Goal: Task Accomplishment & Management: Manage account settings

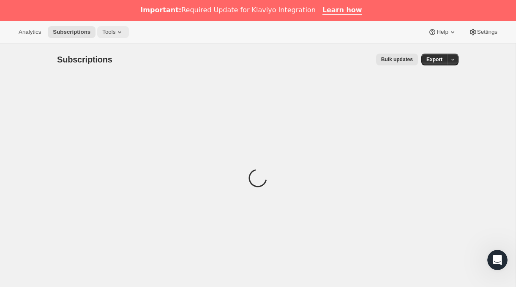
click at [112, 33] on span "Tools" at bounding box center [108, 32] width 13 height 7
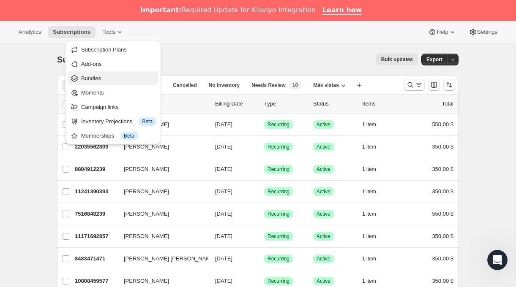
click at [98, 79] on span "Bundles" at bounding box center [91, 78] width 20 height 6
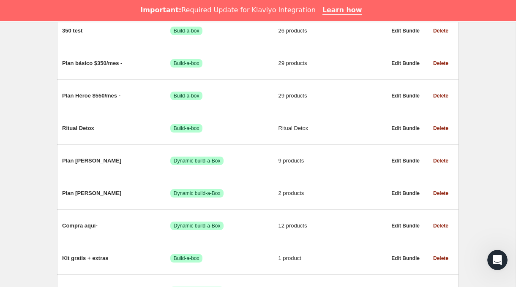
scroll to position [515, 0]
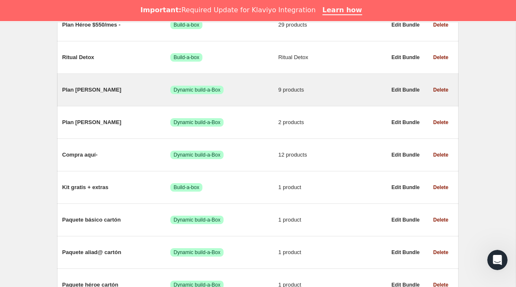
click at [116, 98] on div "Plan Granito Logrado Dynamic build-a-Box 9 products" at bounding box center [224, 90] width 324 height 22
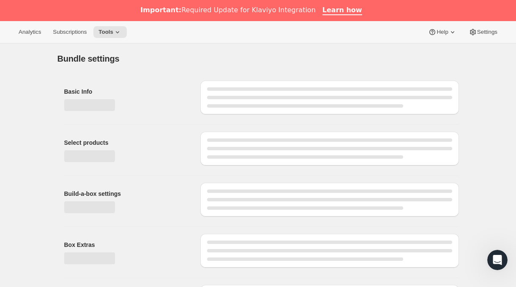
type input "Plan [PERSON_NAME]"
radio input "true"
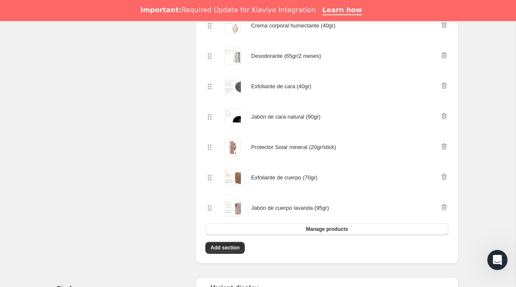
scroll to position [347, 0]
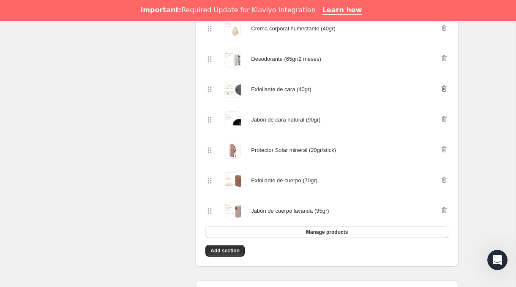
click at [444, 89] on icon "button" at bounding box center [444, 88] width 8 height 8
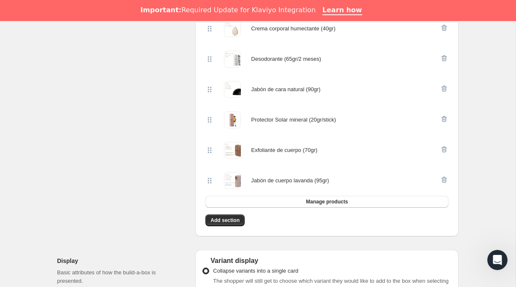
click at [444, 89] on icon "button" at bounding box center [444, 88] width 8 height 8
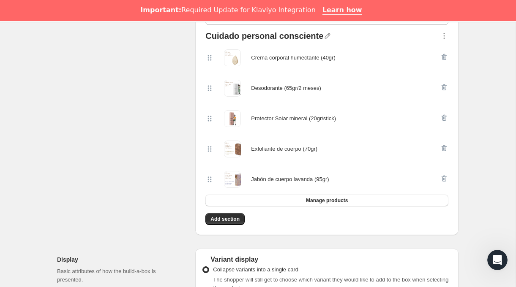
scroll to position [319, 0]
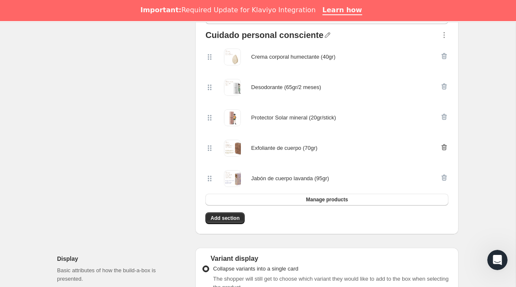
click at [444, 147] on icon "button" at bounding box center [444, 147] width 8 height 8
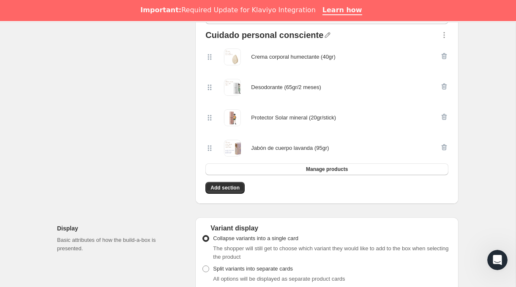
click at [444, 147] on icon "button" at bounding box center [444, 147] width 8 height 8
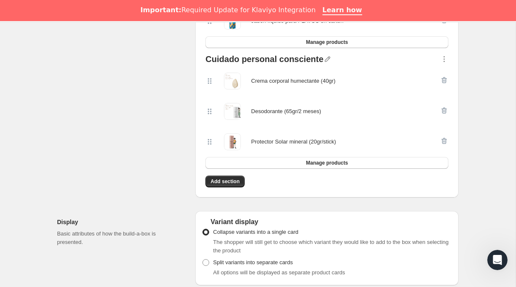
scroll to position [293, 0]
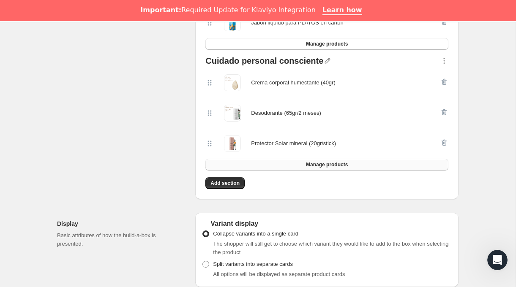
click at [314, 166] on span "Manage products" at bounding box center [327, 164] width 42 height 7
click at [255, 167] on button "Manage products" at bounding box center [326, 165] width 243 height 12
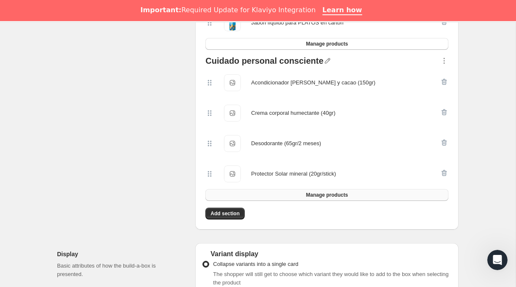
click at [262, 192] on button "Manage products" at bounding box center [326, 195] width 243 height 12
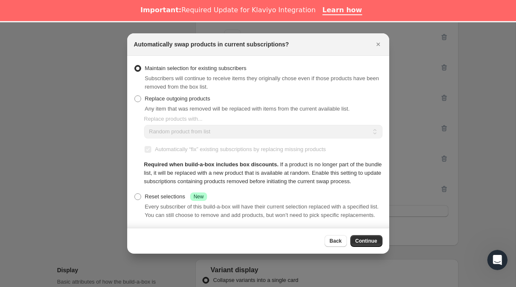
scroll to position [4, 0]
click at [361, 245] on span "Continue" at bounding box center [366, 241] width 22 height 7
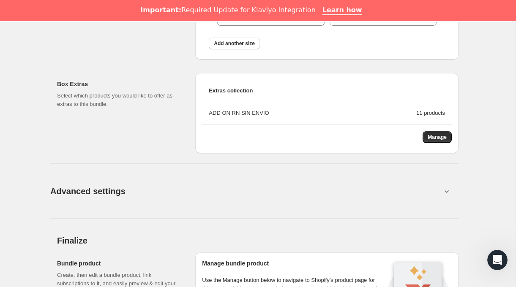
scroll to position [856, 0]
click at [435, 141] on button "Manage" at bounding box center [436, 137] width 29 height 12
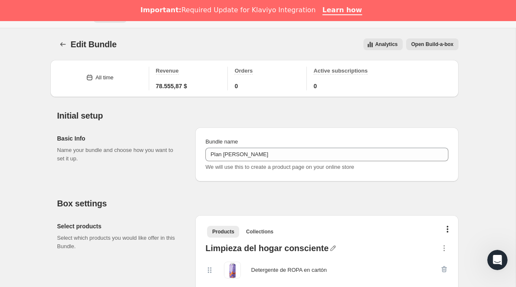
scroll to position [0, 0]
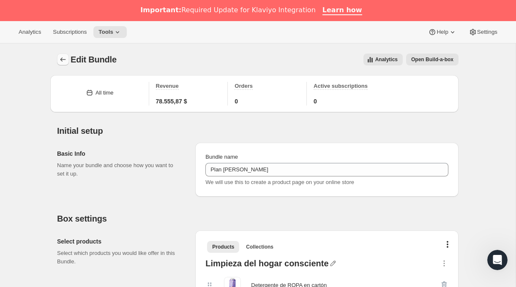
click at [63, 57] on icon "Bundles" at bounding box center [63, 59] width 8 height 8
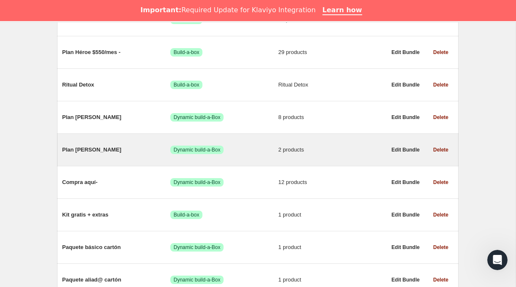
scroll to position [488, 0]
click at [109, 157] on div "Plan Granito Logrado Dynamic build-a-Box 2 products" at bounding box center [224, 150] width 324 height 22
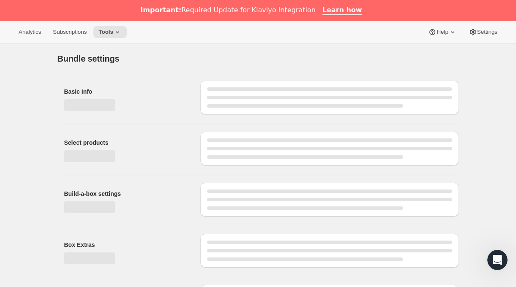
type input "Plan [PERSON_NAME]"
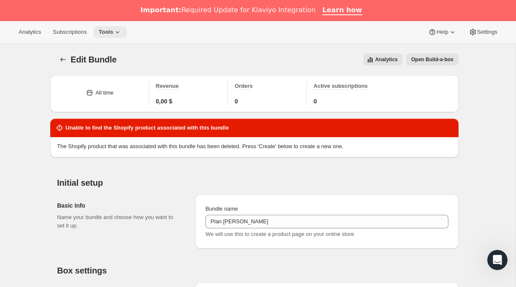
click at [113, 33] on span "Tools" at bounding box center [105, 32] width 15 height 7
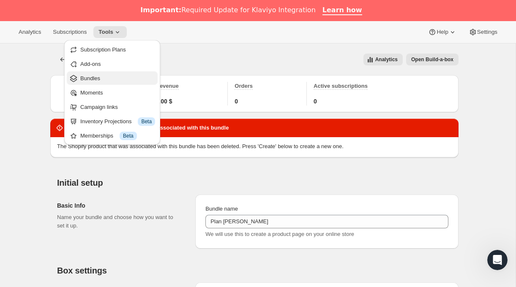
click at [100, 77] on span "Bundles" at bounding box center [90, 78] width 20 height 6
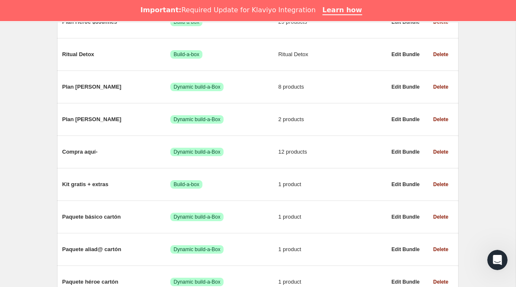
scroll to position [513, 0]
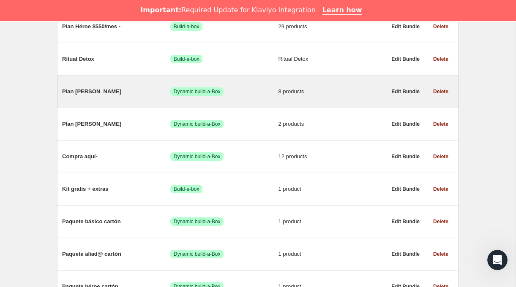
click at [124, 96] on span "Plan [PERSON_NAME]" at bounding box center [116, 91] width 108 height 8
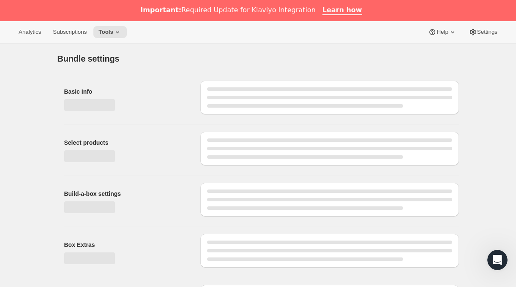
type input "Plan [PERSON_NAME]"
radio input "true"
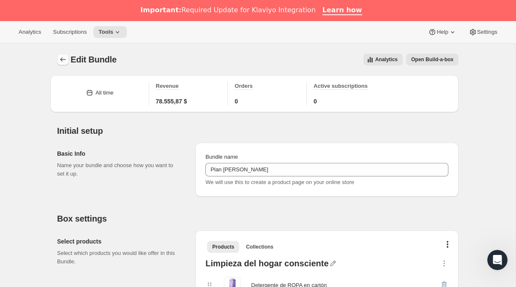
click at [60, 55] on button "Bundles" at bounding box center [63, 60] width 12 height 12
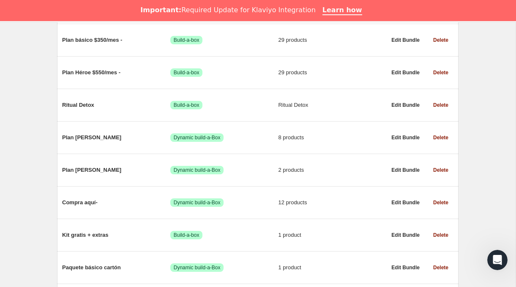
scroll to position [466, 0]
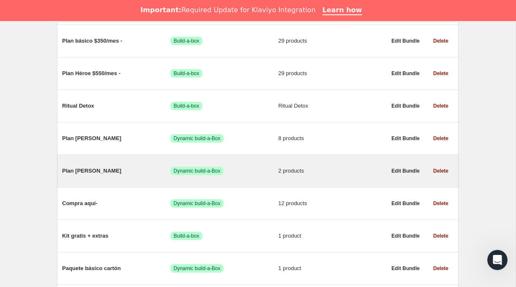
click at [120, 171] on span "Plan [PERSON_NAME]" at bounding box center [116, 171] width 108 height 8
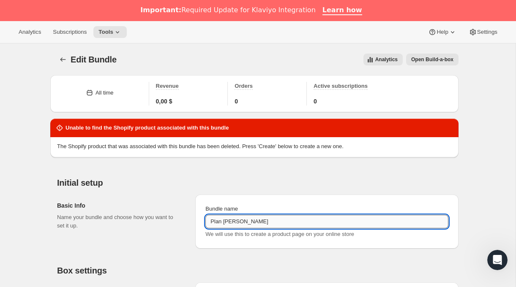
click at [257, 223] on input "Plan [PERSON_NAME]" at bounding box center [326, 222] width 243 height 14
type input "Plan Granito x"
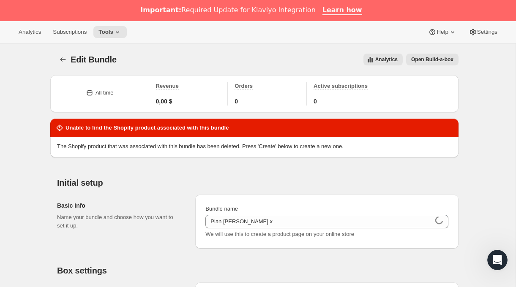
click at [310, 193] on div "Basic Info Name your bundle and choose how you want to set it up. Bundle name P…" at bounding box center [257, 218] width 401 height 61
click at [440, 64] on button "Open Build-a-box" at bounding box center [432, 60] width 52 height 12
click at [446, 61] on span "Open Build-a-box" at bounding box center [432, 59] width 42 height 7
click at [63, 57] on icon "Bundles" at bounding box center [63, 59] width 8 height 8
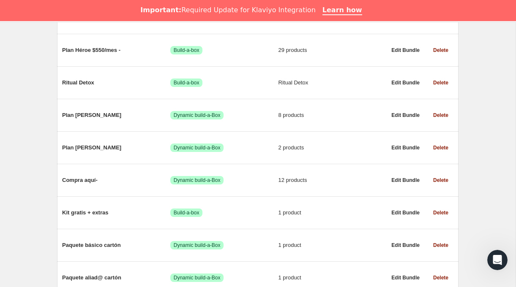
scroll to position [495, 0]
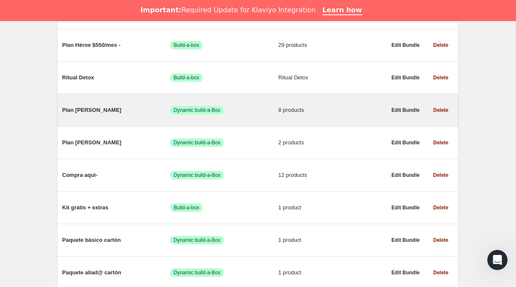
click at [115, 111] on span "Plan [PERSON_NAME]" at bounding box center [116, 110] width 108 height 8
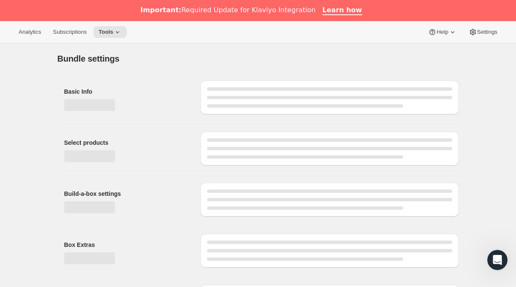
type input "Plan [PERSON_NAME]"
radio input "true"
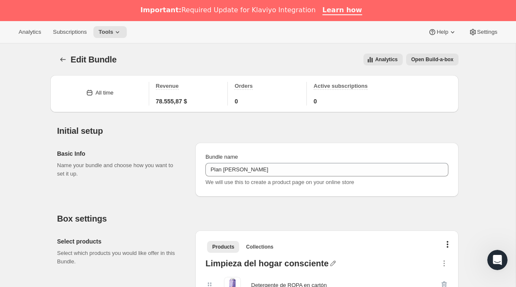
click at [383, 59] on span "Analytics" at bounding box center [386, 59] width 22 height 7
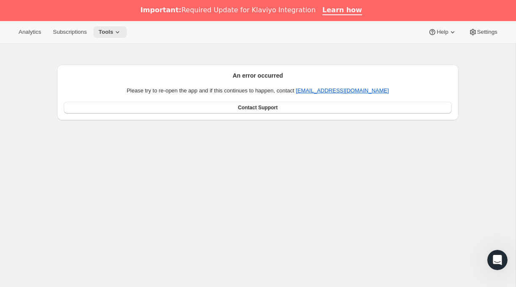
click at [113, 35] on span "Tools" at bounding box center [105, 32] width 15 height 7
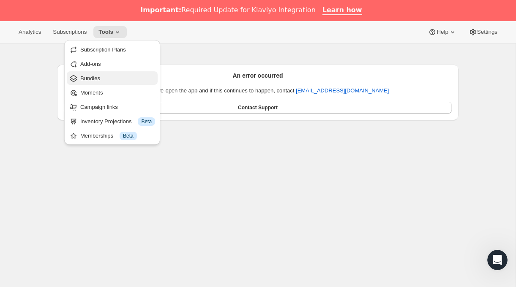
click at [109, 78] on span "Bundles" at bounding box center [117, 78] width 75 height 8
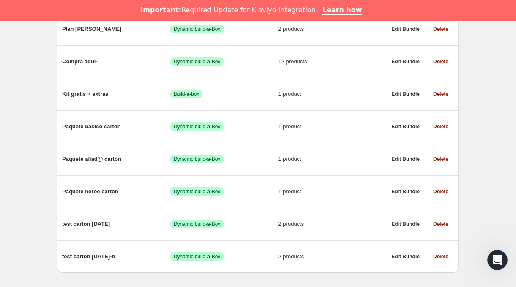
scroll to position [541, 0]
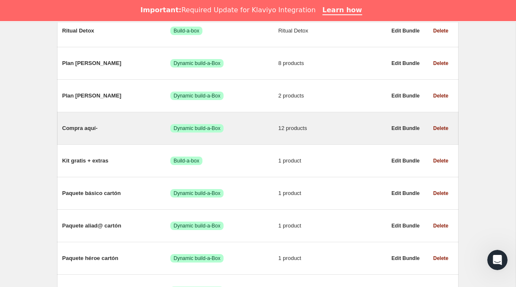
click at [109, 133] on span "Compra aquí-" at bounding box center [116, 128] width 108 height 8
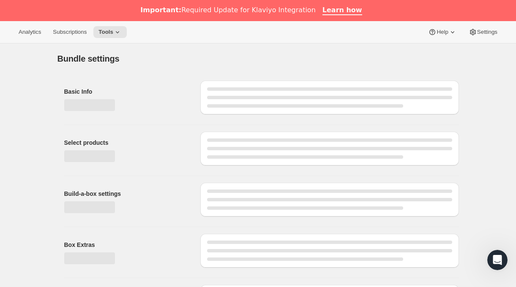
type input "Compra aquí-"
radio input "true"
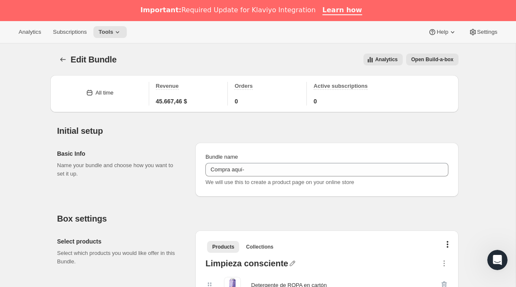
click at [421, 60] on span "Open Build-a-box" at bounding box center [432, 59] width 42 height 7
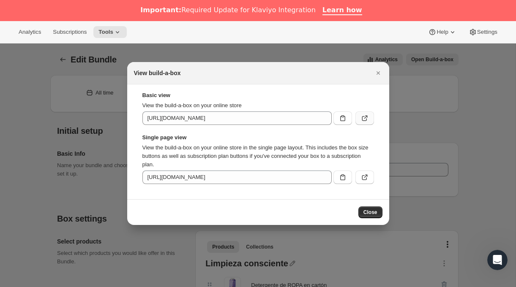
click at [371, 122] on button ":r57:" at bounding box center [364, 118] width 19 height 14
click at [360, 176] on icon ":r57:" at bounding box center [364, 177] width 8 height 8
click at [379, 72] on icon "Cerrar" at bounding box center [378, 73] width 8 height 8
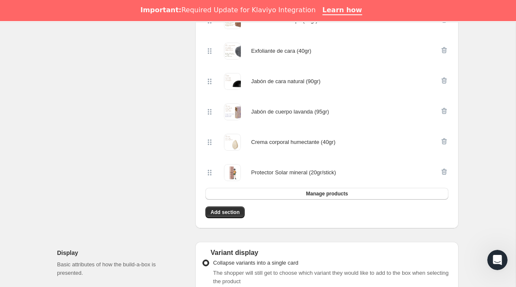
scroll to position [492, 0]
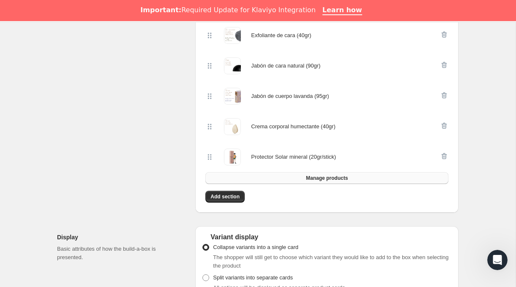
click at [256, 180] on button "Manage products" at bounding box center [326, 178] width 243 height 12
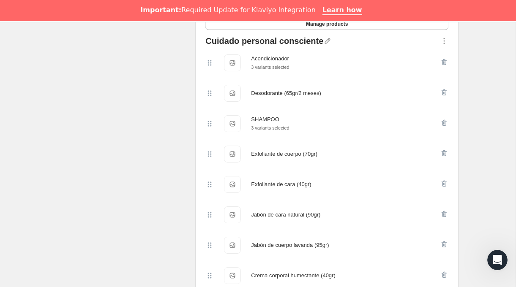
scroll to position [284, 0]
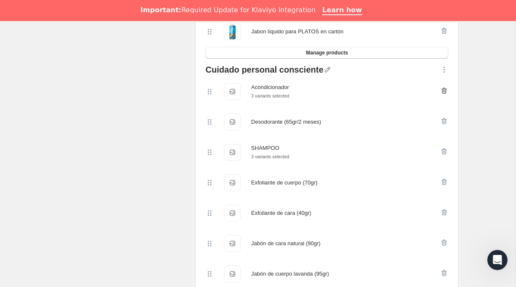
click at [445, 90] on icon "button" at bounding box center [444, 91] width 1 height 3
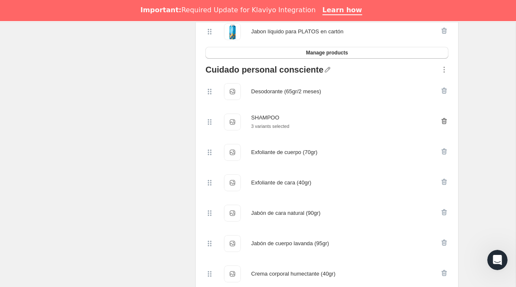
click at [443, 122] on icon "button" at bounding box center [443, 121] width 5 height 6
click at [443, 120] on icon "button" at bounding box center [444, 121] width 8 height 8
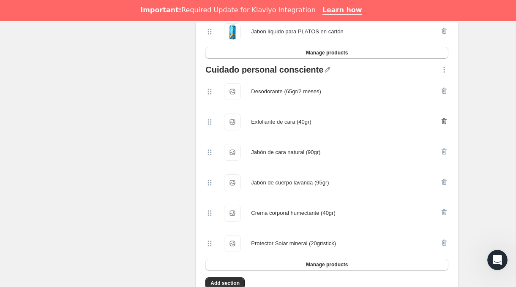
click at [443, 120] on icon "button" at bounding box center [444, 121] width 8 height 8
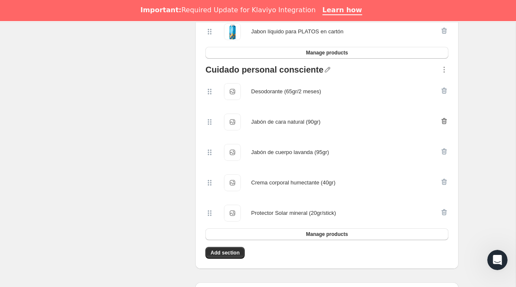
click at [443, 120] on icon "button" at bounding box center [443, 121] width 1 height 3
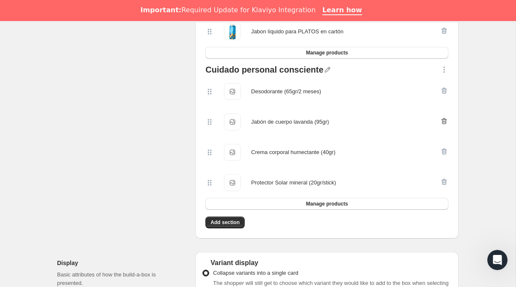
click at [443, 120] on icon "button" at bounding box center [443, 121] width 1 height 3
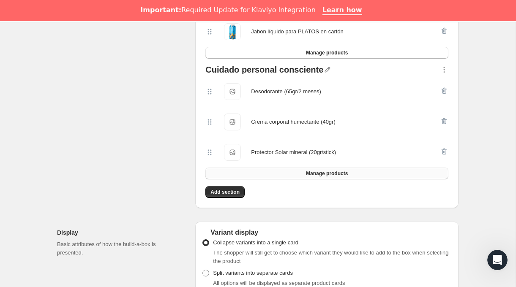
click at [307, 176] on span "Manage products" at bounding box center [327, 173] width 42 height 7
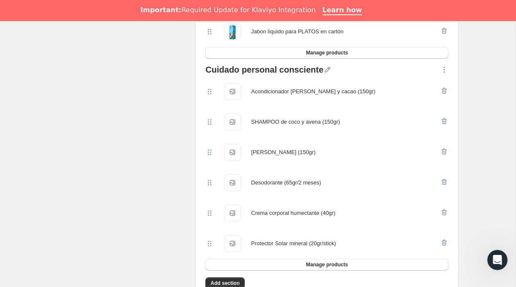
scroll to position [21, 0]
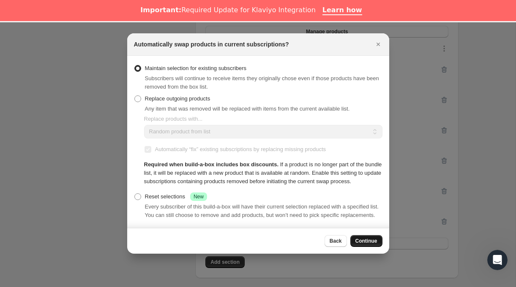
click at [365, 245] on span "Continue" at bounding box center [366, 241] width 22 height 7
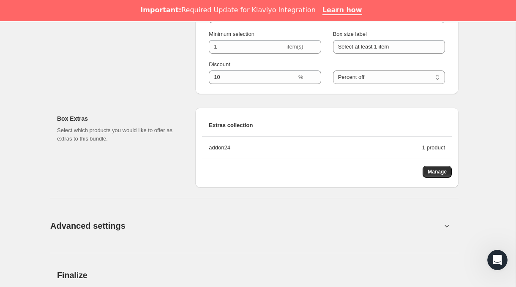
scroll to position [721, 0]
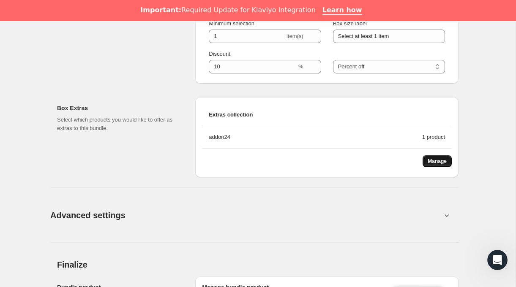
click at [438, 163] on span "Manage" at bounding box center [436, 161] width 19 height 7
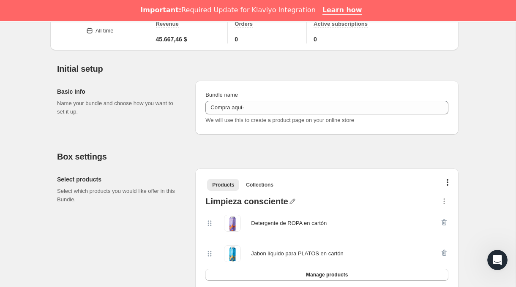
scroll to position [0, 0]
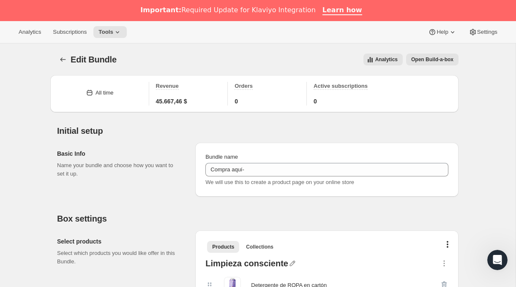
click at [388, 65] on button "Analytics" at bounding box center [382, 60] width 39 height 12
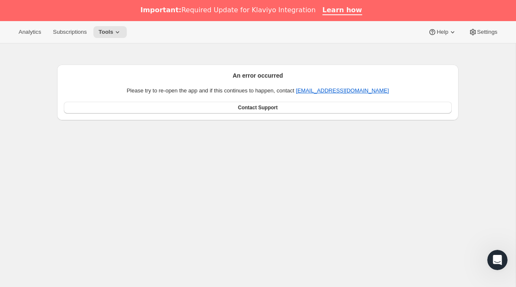
click at [73, 209] on div "An error occurred Please try to re-open the app and if this continues to happen…" at bounding box center [257, 186] width 515 height 287
